Goal: Find specific page/section: Find specific page/section

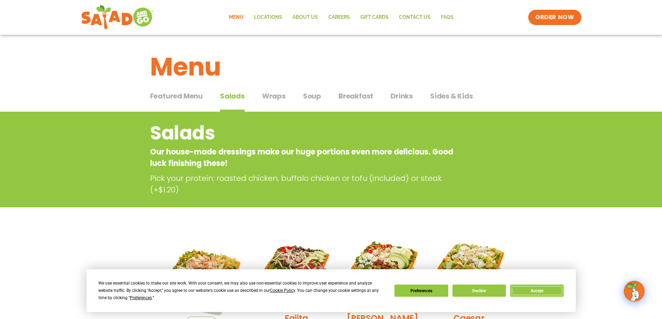
click at [537, 290] on button "Accept" at bounding box center [537, 290] width 54 height 12
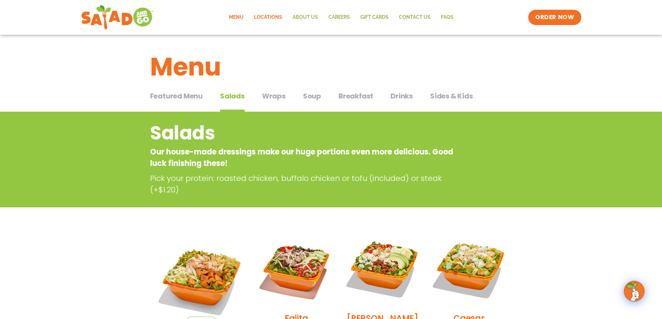
click at [272, 16] on link "Locations" at bounding box center [268, 17] width 39 height 16
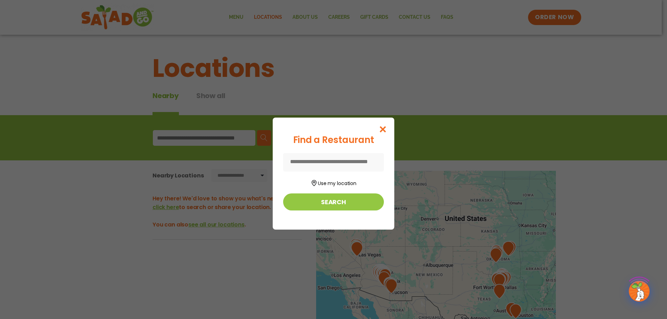
click at [209, 136] on div "Find a Restaurant Use my location Search" at bounding box center [333, 159] width 667 height 319
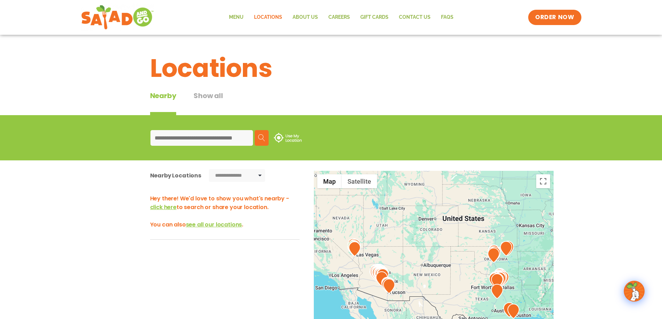
click at [208, 140] on input at bounding box center [201, 138] width 103 height 16
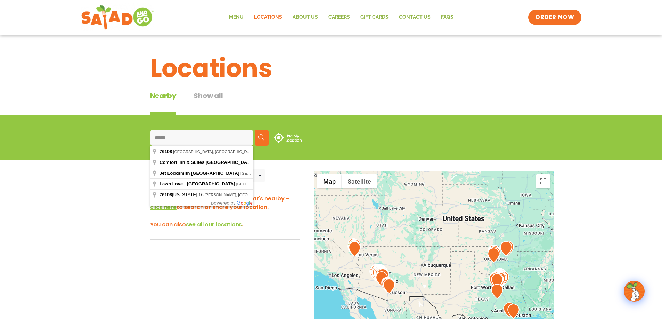
type input "*****"
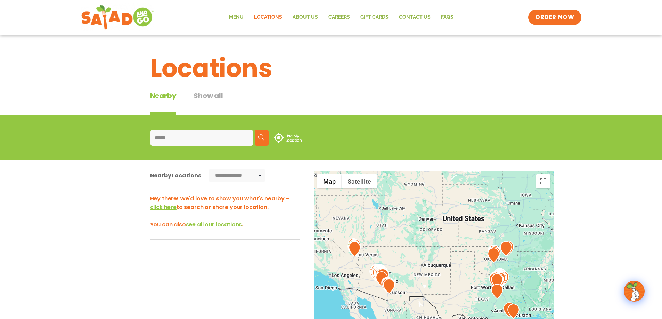
click at [261, 137] on img at bounding box center [261, 137] width 7 height 7
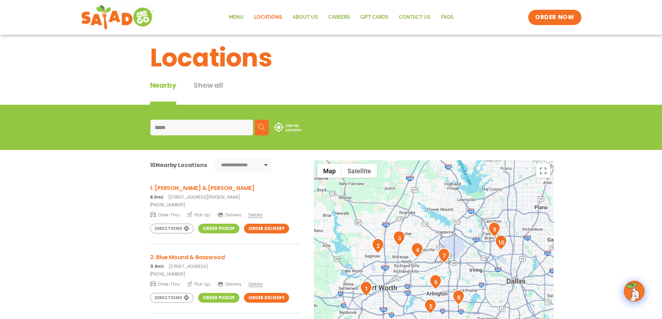
scroll to position [5, 0]
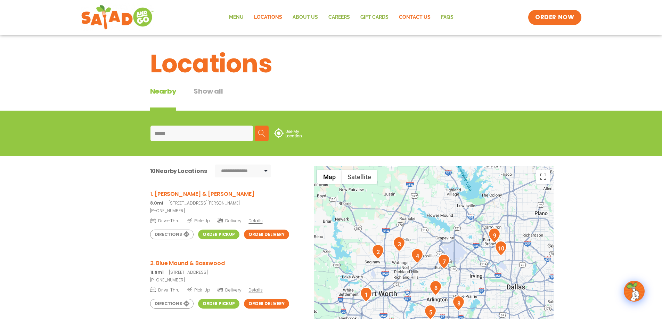
click at [419, 15] on link "Contact Us" at bounding box center [415, 17] width 42 height 16
